Goal: Transaction & Acquisition: Purchase product/service

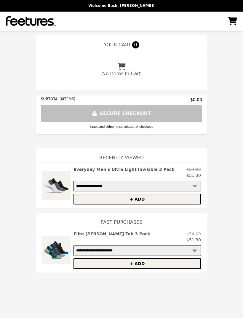
click at [124, 236] on h2 "Elite [PERSON_NAME] Tab 3 Pack" at bounding box center [112, 234] width 77 height 6
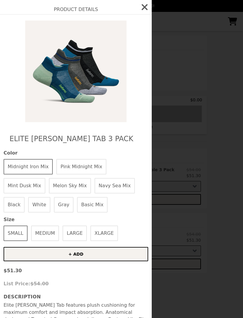
click at [45, 178] on button "Mint Dusk Mix" at bounding box center [25, 185] width 42 height 15
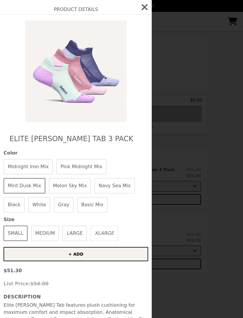
click at [49, 188] on button "Melon Sky Mix" at bounding box center [70, 185] width 42 height 15
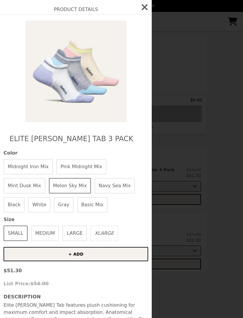
click at [95, 184] on button "Navy Sea Mix" at bounding box center [115, 185] width 40 height 15
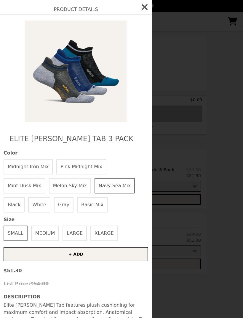
click at [77, 205] on button "Basic Mix" at bounding box center [92, 204] width 31 height 15
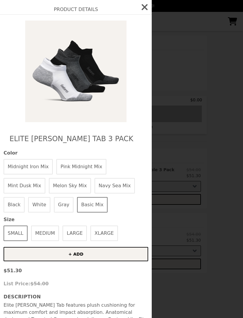
click at [27, 169] on button "Midnight Iron Mix" at bounding box center [28, 166] width 49 height 15
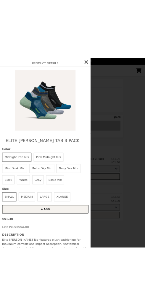
scroll to position [0, 0]
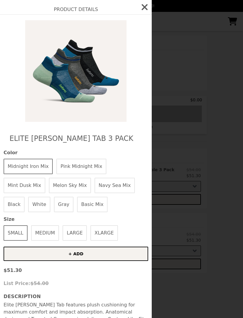
click at [20, 140] on h2 "Elite [PERSON_NAME] Tab 3 Pack" at bounding box center [75, 138] width 133 height 9
click at [107, 135] on h2 "Elite [PERSON_NAME] Tab 3 Pack" at bounding box center [75, 138] width 133 height 9
click at [111, 140] on h2 "Elite [PERSON_NAME] Tab 3 Pack" at bounding box center [75, 138] width 133 height 9
click at [123, 146] on div "Elite Max Cushion Tab 3 Pack Color Midnight Iron Mix Pink Midnight Mix Mint Dus…" at bounding box center [76, 221] width 152 height 415
click at [111, 140] on h2 "Elite [PERSON_NAME] Tab 3 Pack" at bounding box center [75, 138] width 133 height 9
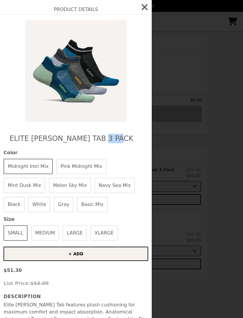
click at [129, 147] on div "Elite Max Cushion Tab 3 Pack Color Midnight Iron Mix Pink Midnight Mix Mint Dus…" at bounding box center [76, 221] width 152 height 415
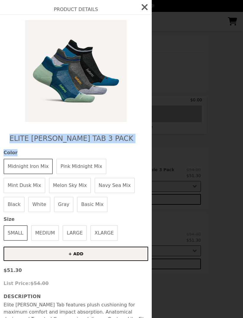
copy div "Elite [PERSON_NAME] Tab 3 Pack Color"
